Goal: Task Accomplishment & Management: Use online tool/utility

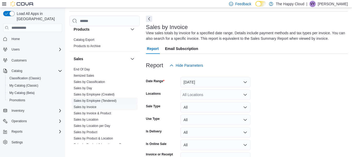
scroll to position [326, 0]
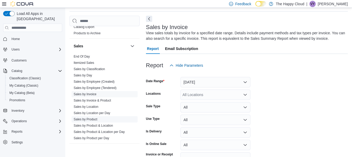
click at [88, 118] on link "Sales by Product" at bounding box center [86, 119] width 24 height 4
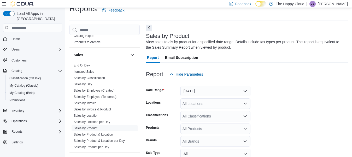
scroll to position [17, 0]
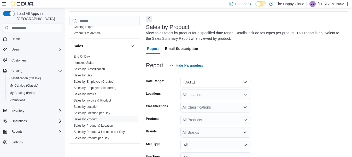
click at [196, 81] on button "[DATE]" at bounding box center [215, 82] width 70 height 10
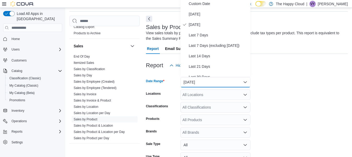
scroll to position [16, 0]
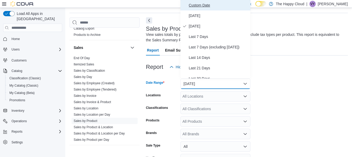
click at [195, 4] on span "Custom Date" at bounding box center [219, 5] width 60 height 6
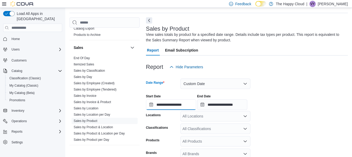
click at [163, 104] on input "**********" at bounding box center [171, 104] width 50 height 10
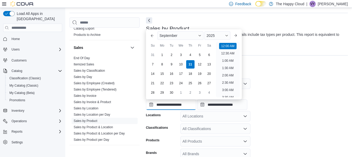
scroll to position [16, 0]
click at [150, 36] on button "Previous Month" at bounding box center [152, 35] width 8 height 8
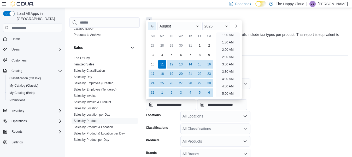
scroll to position [1, 0]
click at [150, 36] on div "Su" at bounding box center [153, 36] width 8 height 8
click at [153, 25] on button "Previous Month" at bounding box center [152, 26] width 8 height 8
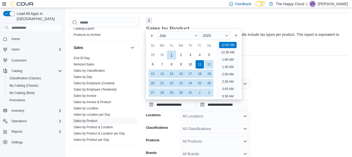
click at [171, 53] on div "1" at bounding box center [171, 54] width 9 height 9
type input "**********"
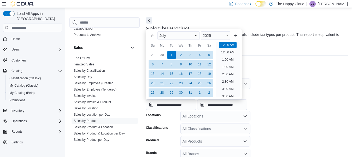
click at [305, 71] on div "Report Hide Parameters" at bounding box center [247, 67] width 202 height 10
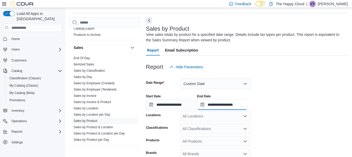
click at [220, 103] on input "**********" at bounding box center [222, 104] width 50 height 10
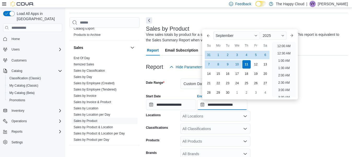
scroll to position [297, 0]
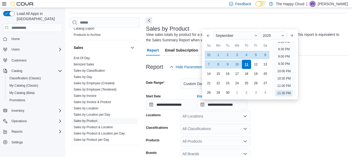
click at [248, 66] on div "11" at bounding box center [246, 64] width 9 height 9
click at [308, 105] on div "**********" at bounding box center [247, 100] width 202 height 20
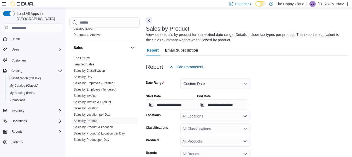
drag, startPoint x: 350, startPoint y: 62, endPoint x: 354, endPoint y: 62, distance: 3.1
click at [348, 62] on div "Report Hide Parameters" at bounding box center [247, 67] width 202 height 10
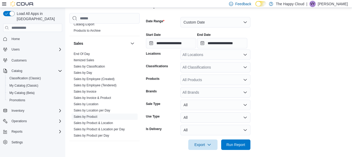
scroll to position [81, 0]
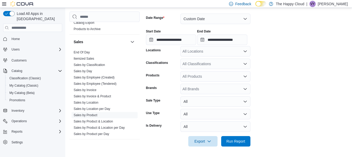
click at [245, 64] on icon "Open list of options" at bounding box center [245, 64] width 3 height 2
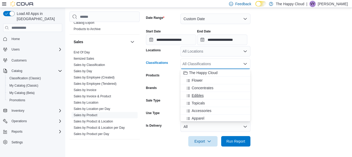
click at [206, 95] on div "Edibles" at bounding box center [216, 95] width 64 height 5
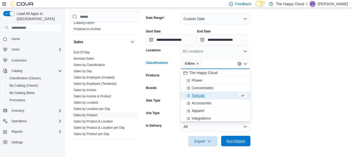
click at [237, 139] on span "Run Report" at bounding box center [235, 140] width 19 height 5
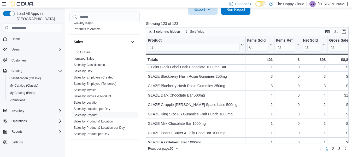
scroll to position [395, 0]
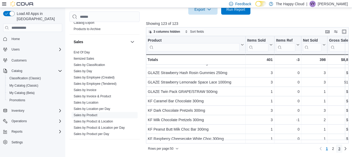
click at [340, 148] on span "3" at bounding box center [339, 148] width 2 height 5
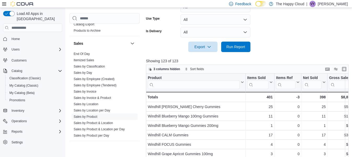
scroll to position [212, 0]
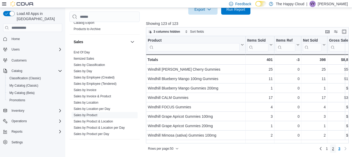
click at [334, 148] on span "2" at bounding box center [333, 148] width 2 height 5
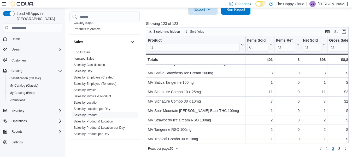
scroll to position [395, 0]
click at [340, 148] on span "3" at bounding box center [339, 148] width 2 height 5
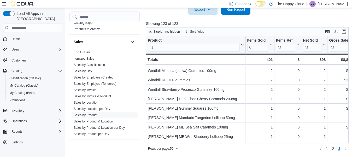
scroll to position [65, 0]
